Goal: Task Accomplishment & Management: Use online tool/utility

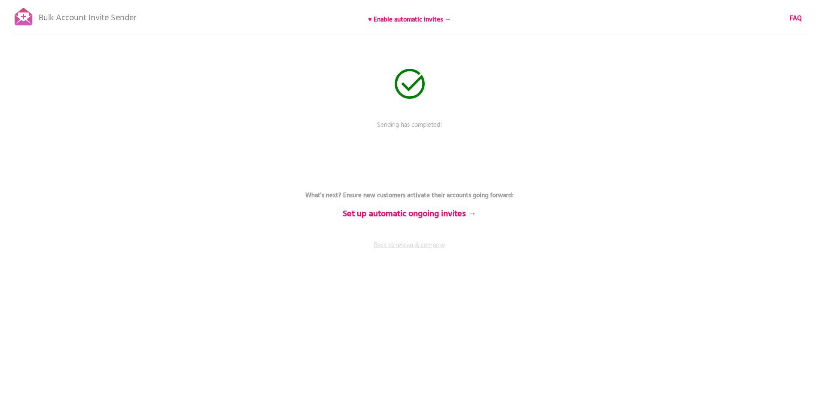
click at [407, 247] on link "Back to rescan & compose" at bounding box center [410, 251] width 258 height 21
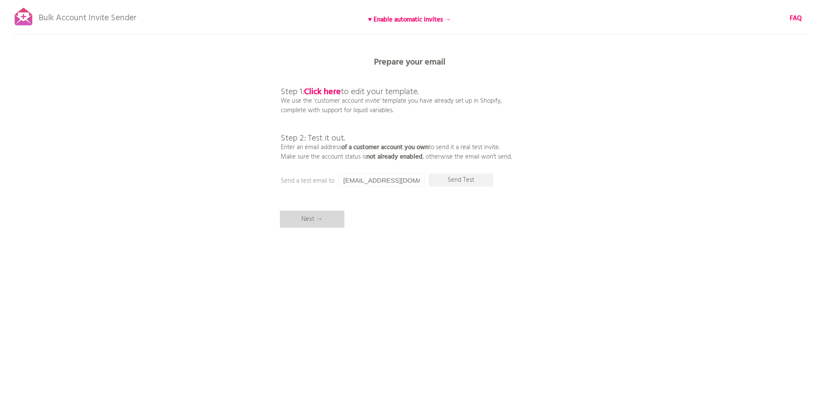
click at [321, 218] on p "Next →" at bounding box center [312, 219] width 64 height 17
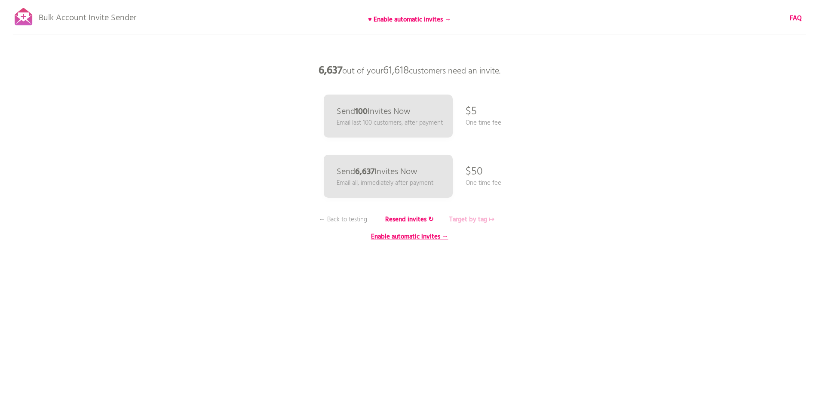
click at [475, 221] on b "Target by tag ↦" at bounding box center [471, 220] width 45 height 10
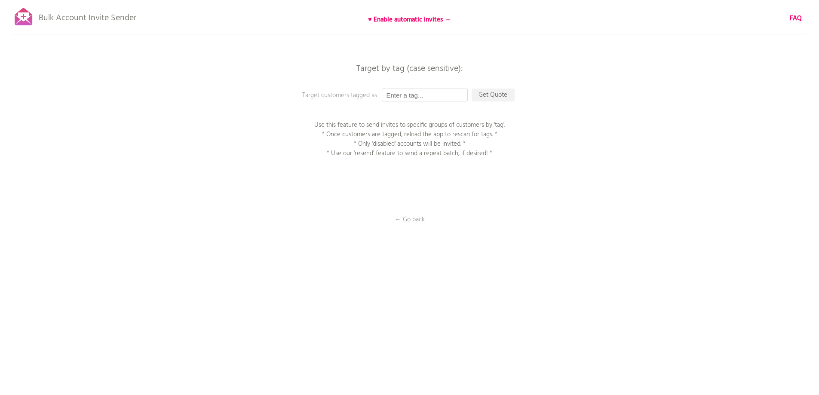
click at [417, 94] on input "text" at bounding box center [425, 95] width 86 height 13
type input "P1EE"
click at [487, 95] on p "Get Quote" at bounding box center [493, 95] width 43 height 13
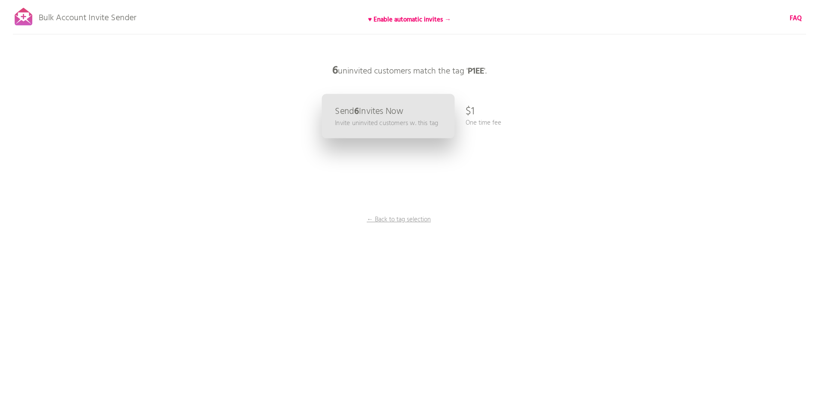
click at [385, 107] on p "Send 6 Invites Now" at bounding box center [369, 111] width 68 height 9
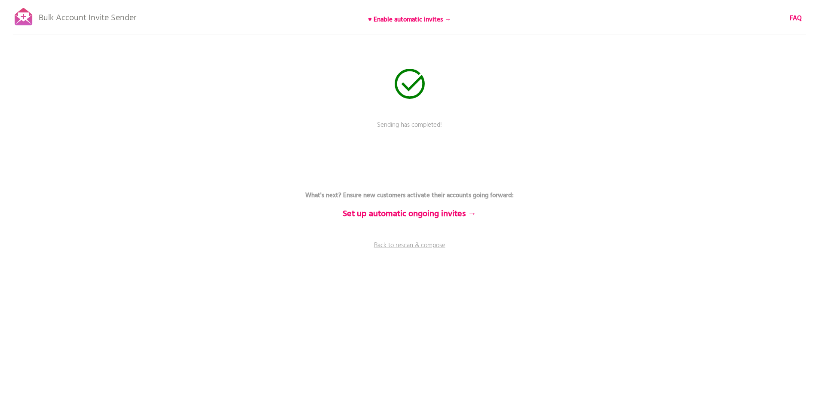
click at [499, 147] on div "Bulk Account Invite Sender ♥ Enable automatic invites → FAQ Sending has complet…" at bounding box center [409, 150] width 819 height 301
